Goal: Task Accomplishment & Management: Use online tool/utility

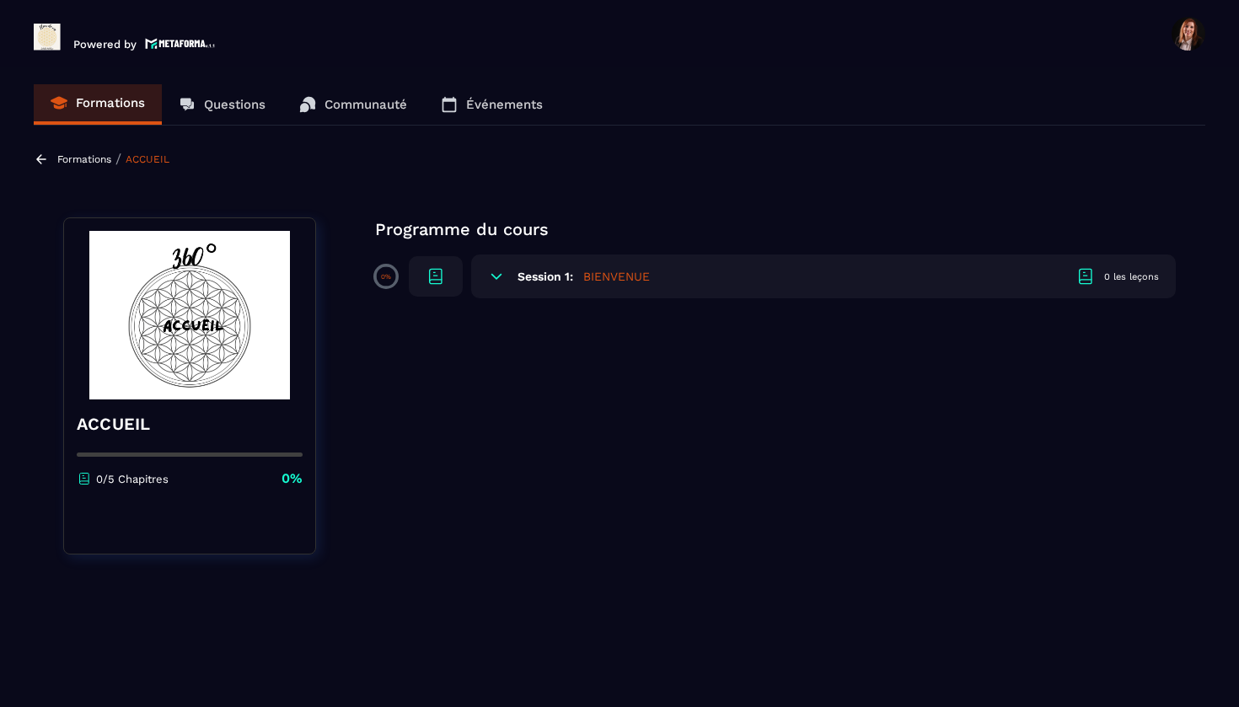
click at [384, 280] on p "0%" at bounding box center [386, 277] width 10 height 8
click at [432, 272] on icon at bounding box center [436, 276] width 20 height 20
click at [500, 276] on icon at bounding box center [496, 276] width 10 height 5
click at [614, 277] on h5 "BIENVENUE" at bounding box center [616, 276] width 67 height 17
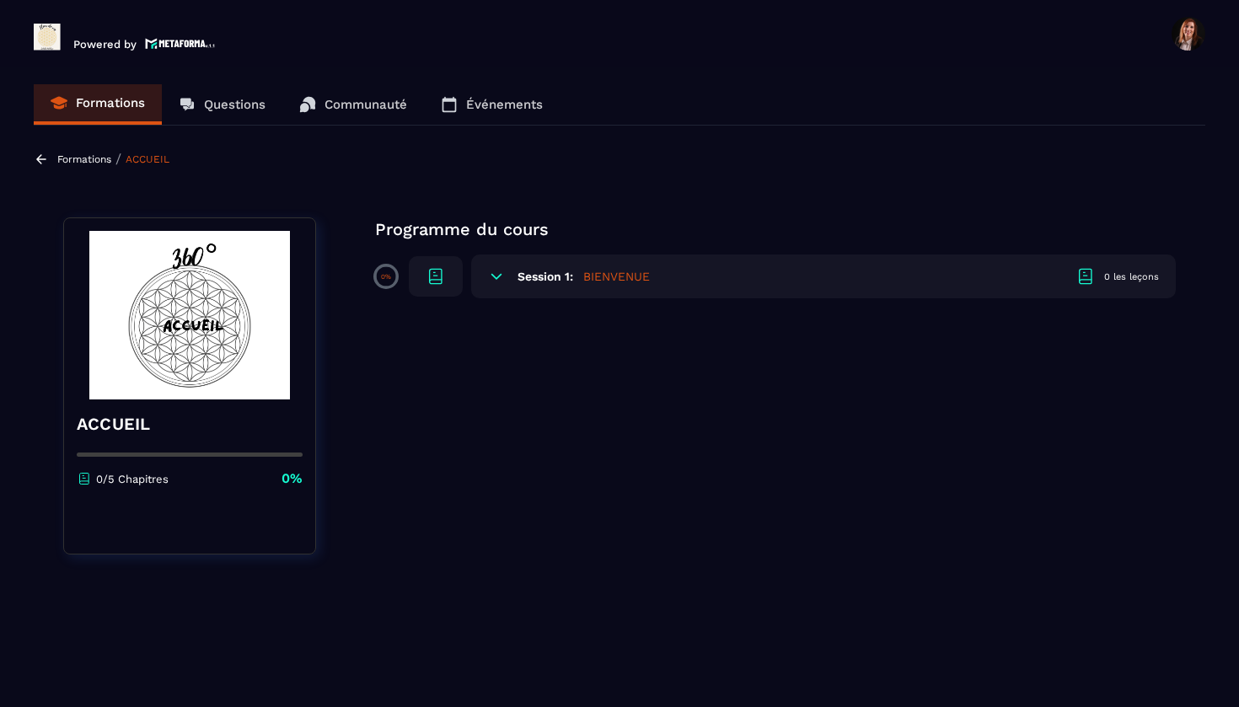
click at [98, 158] on p "Formations" at bounding box center [84, 159] width 54 height 12
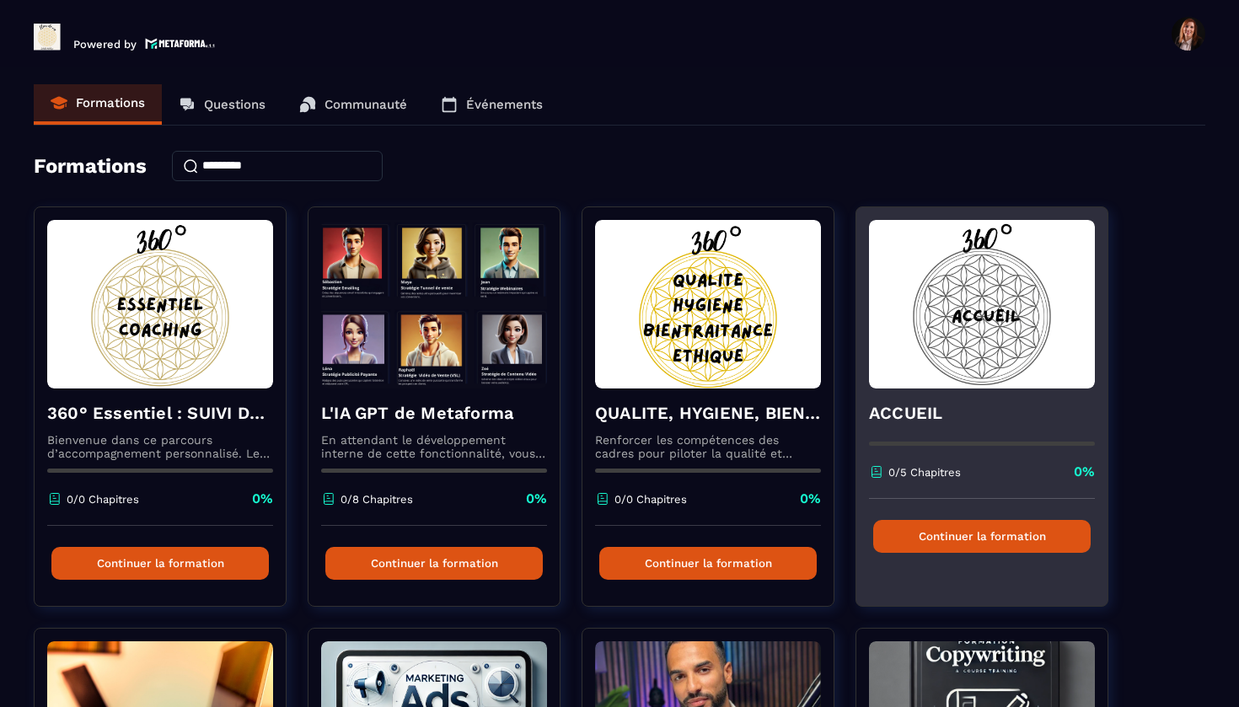
click at [956, 533] on button "Continuer la formation" at bounding box center [981, 536] width 217 height 33
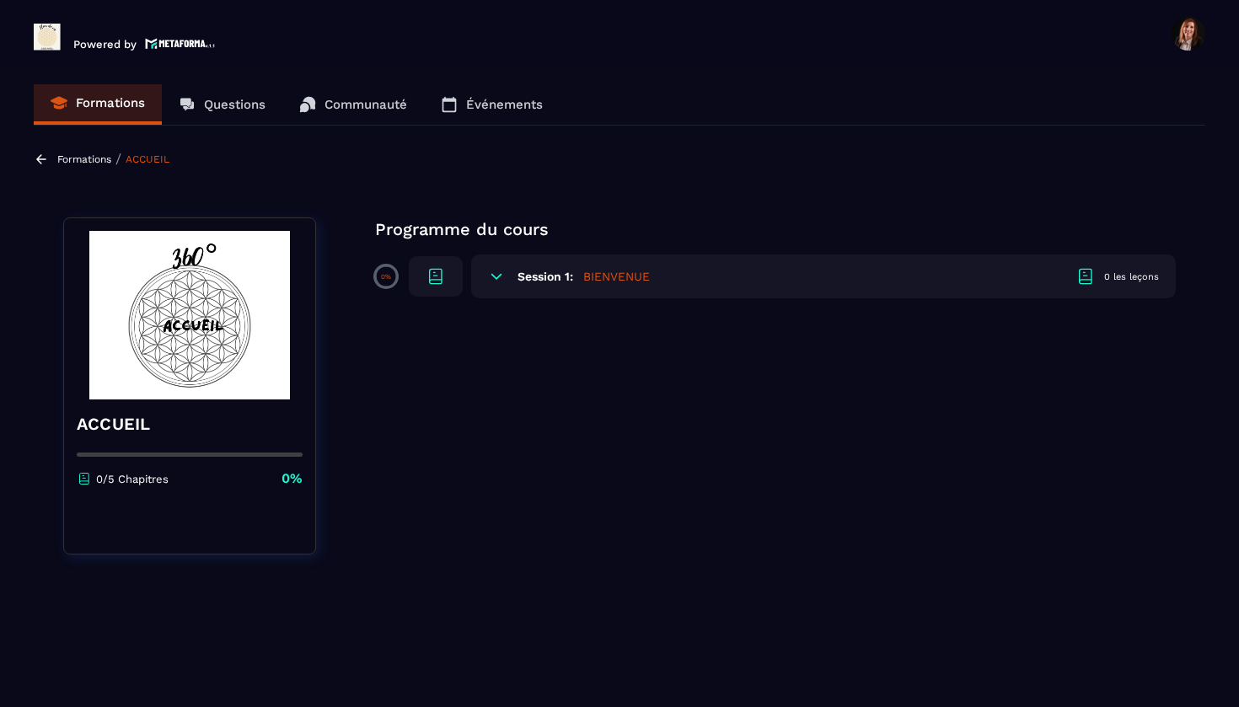
click at [607, 275] on h5 "BIENVENUE" at bounding box center [616, 276] width 67 height 17
click at [499, 279] on icon at bounding box center [496, 276] width 17 height 17
